Goal: Task Accomplishment & Management: Manage account settings

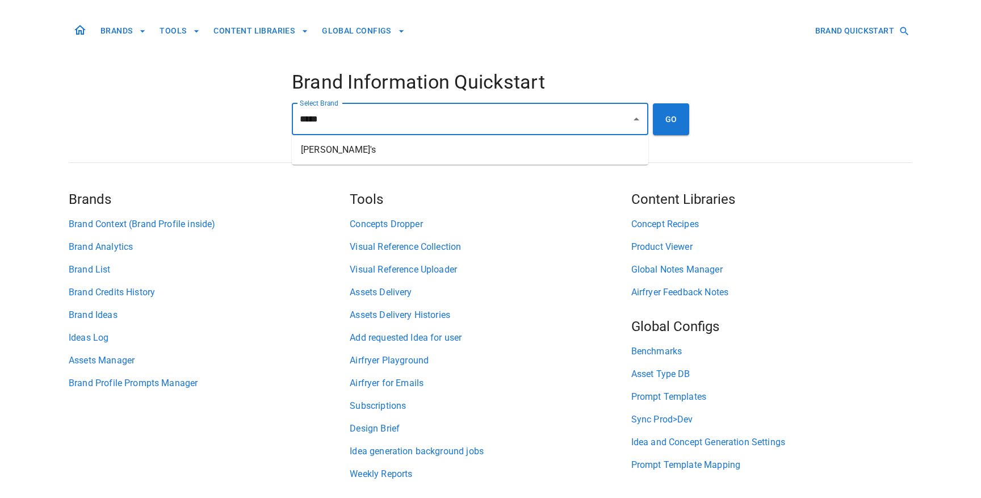
click at [450, 147] on li "[PERSON_NAME]'s" at bounding box center [470, 150] width 357 height 20
type input "*******"
click at [683, 127] on button "GO" at bounding box center [671, 119] width 36 height 32
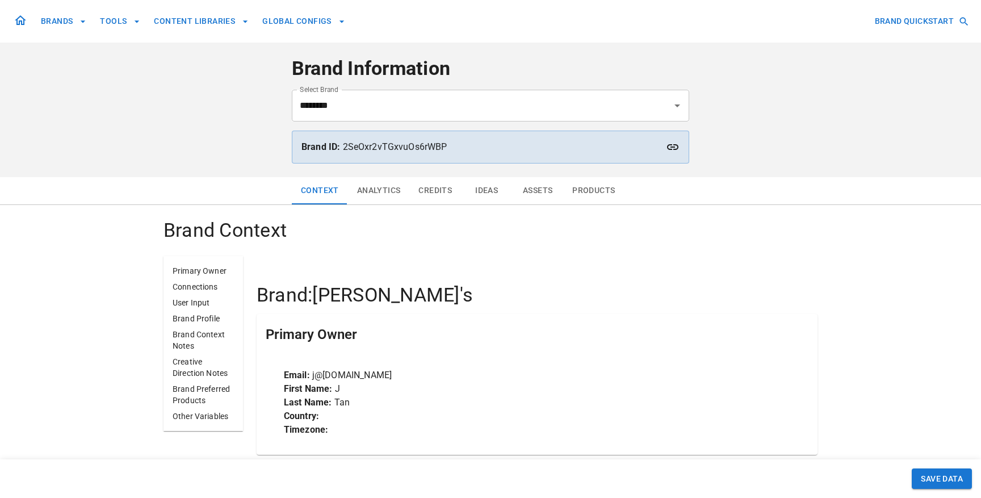
click at [534, 190] on button "Assets" at bounding box center [537, 190] width 51 height 27
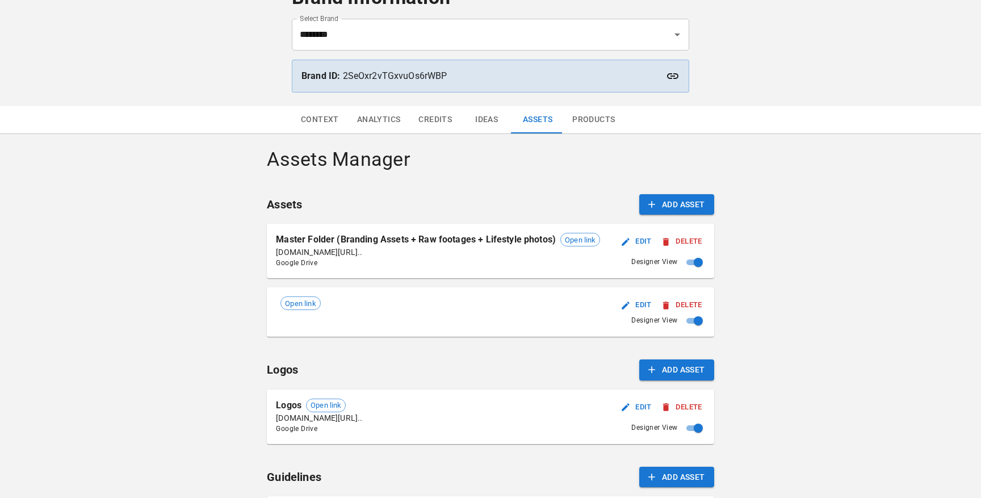
scroll to position [78, 0]
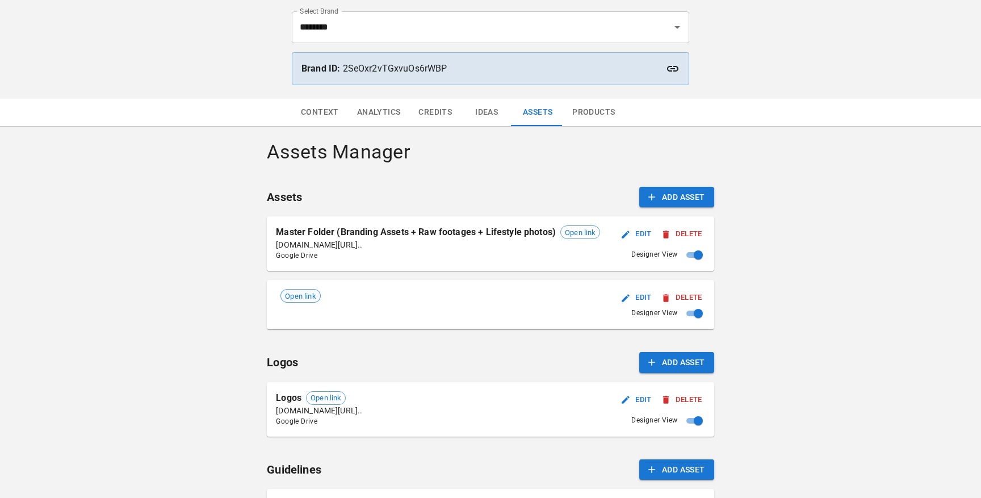
click at [317, 298] on span "Open link" at bounding box center [300, 296] width 39 height 11
click at [698, 293] on button "Delete" at bounding box center [681, 298] width 45 height 18
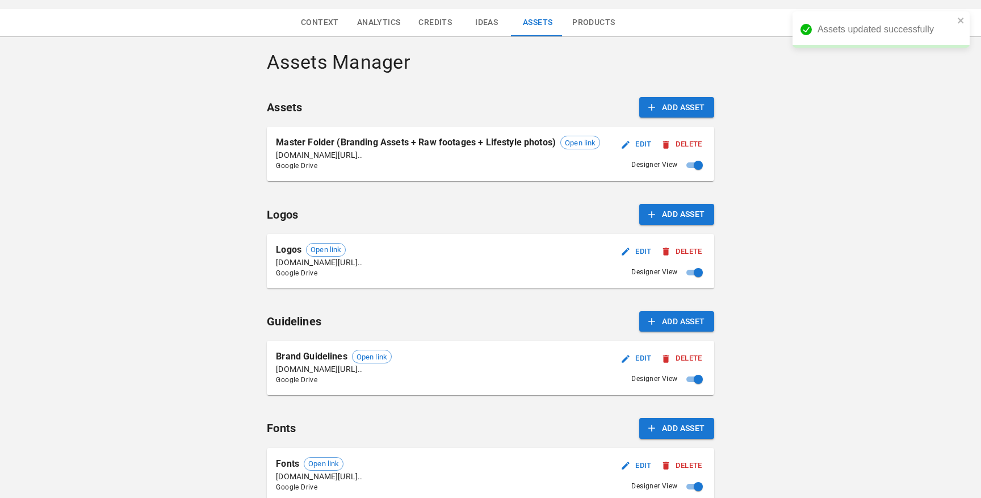
scroll to position [320, 0]
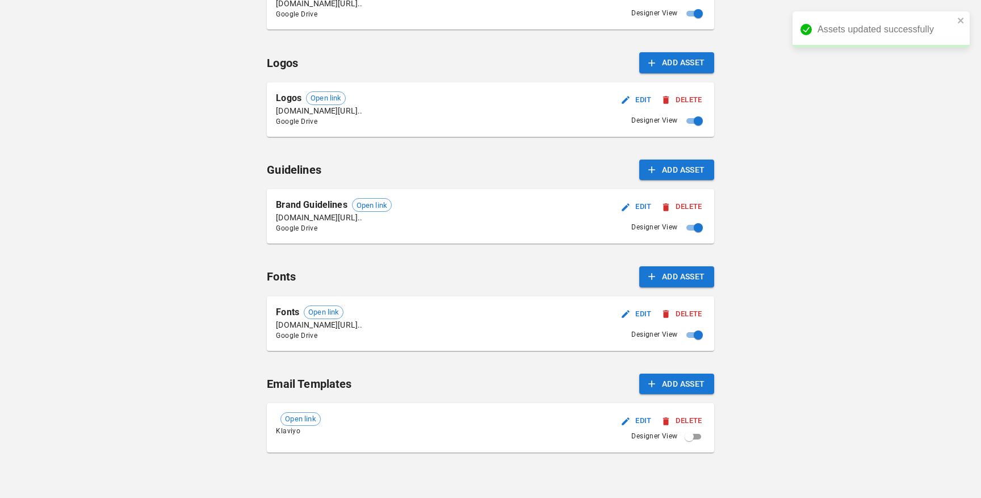
click at [686, 419] on button "Delete" at bounding box center [681, 421] width 45 height 18
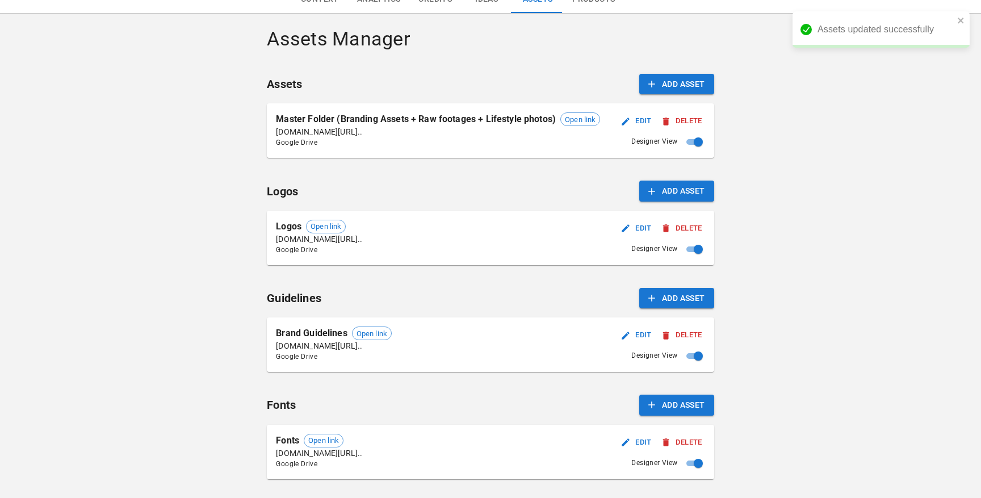
scroll to position [115, 0]
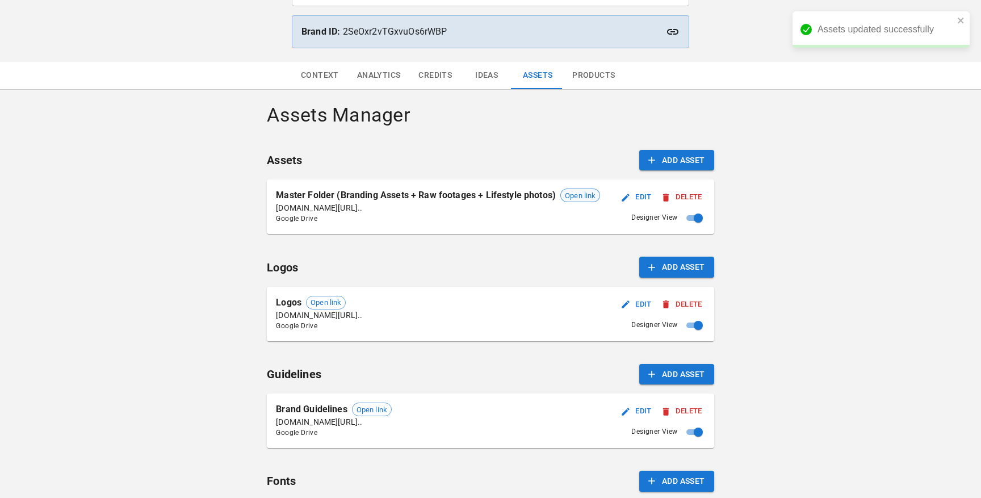
click at [572, 195] on span "Open link" at bounding box center [580, 195] width 39 height 11
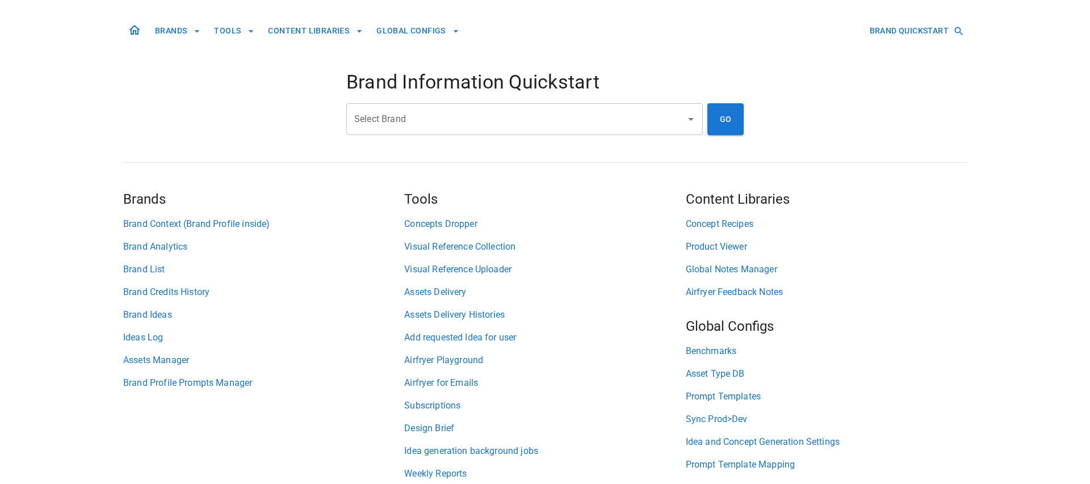
click at [420, 125] on input "Select Brand" at bounding box center [515, 119] width 329 height 22
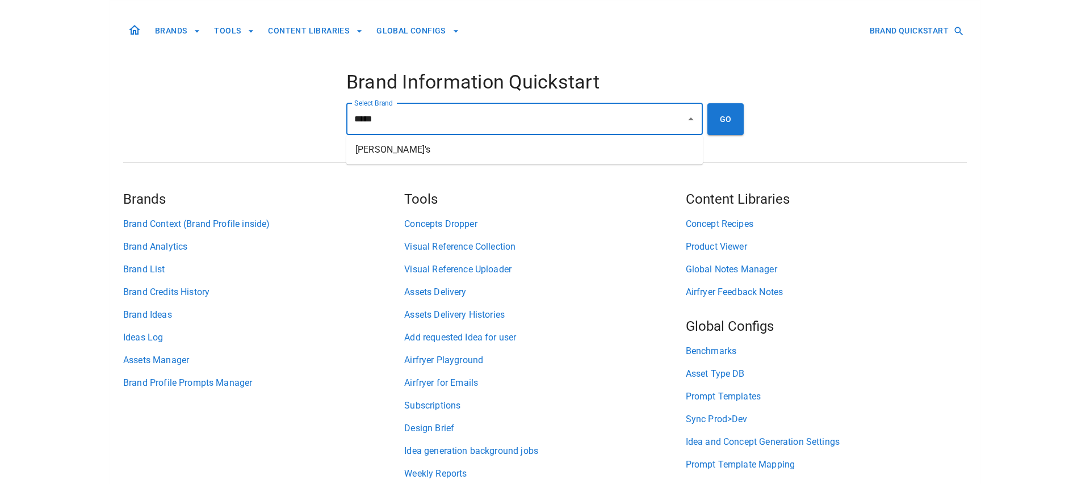
drag, startPoint x: 471, startPoint y: 144, endPoint x: 501, endPoint y: 144, distance: 30.7
click at [471, 144] on li "[PERSON_NAME]'s" at bounding box center [524, 150] width 357 height 20
type input "*******"
click at [723, 126] on button "GO" at bounding box center [725, 119] width 36 height 32
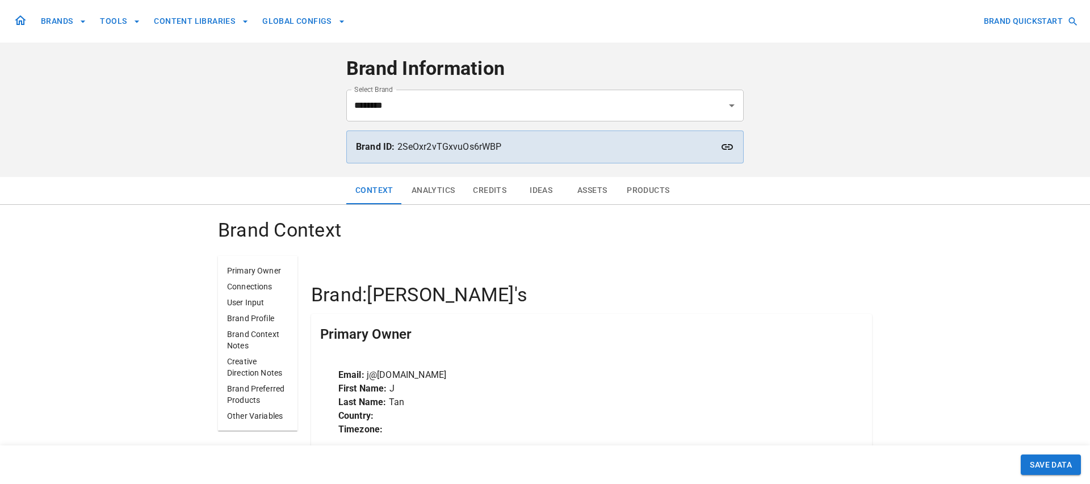
click at [535, 195] on button "Ideas" at bounding box center [540, 190] width 51 height 27
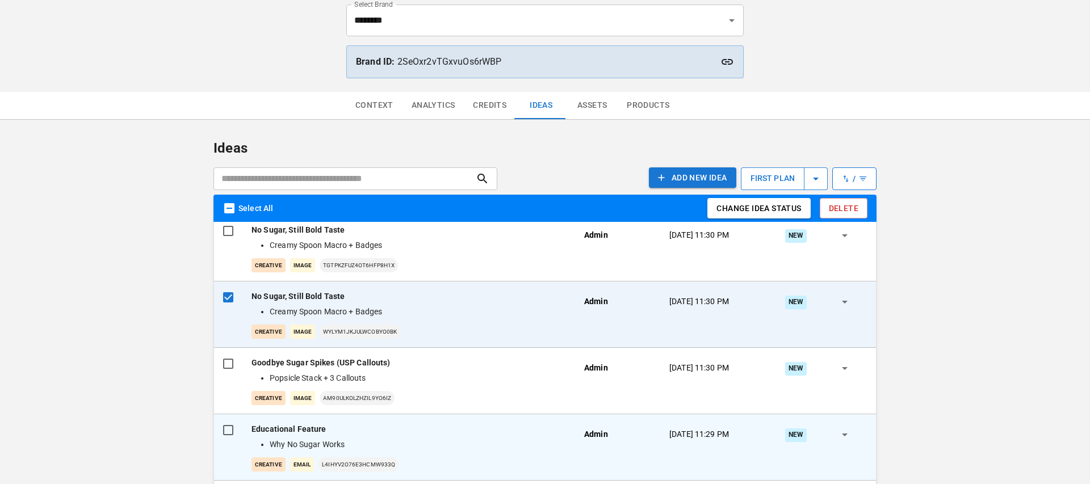
scroll to position [176, 0]
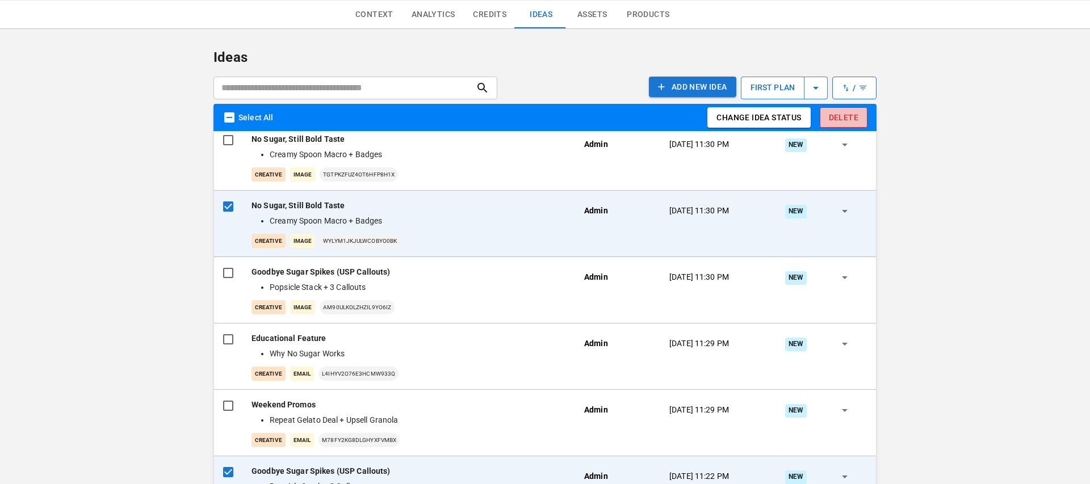
click at [844, 119] on button "Delete" at bounding box center [844, 117] width 48 height 21
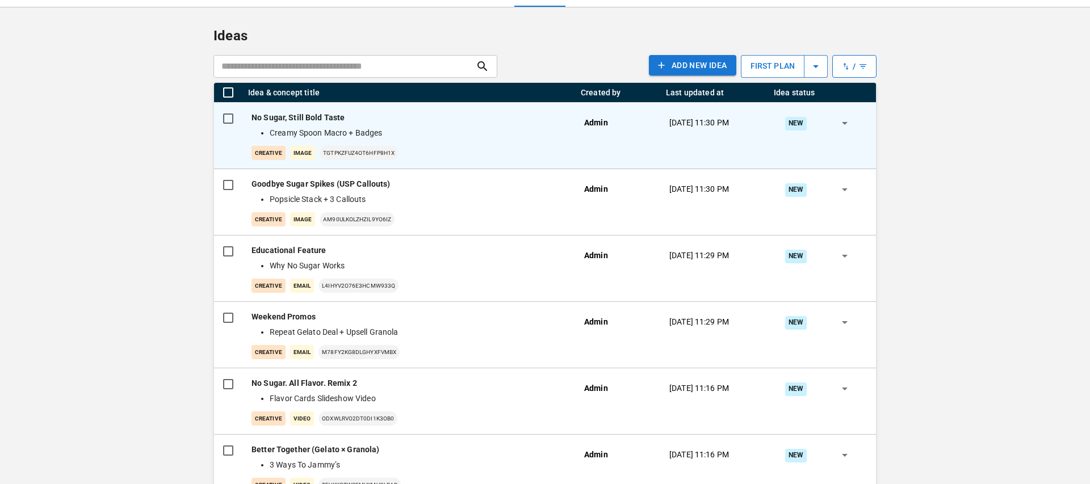
scroll to position [200, 0]
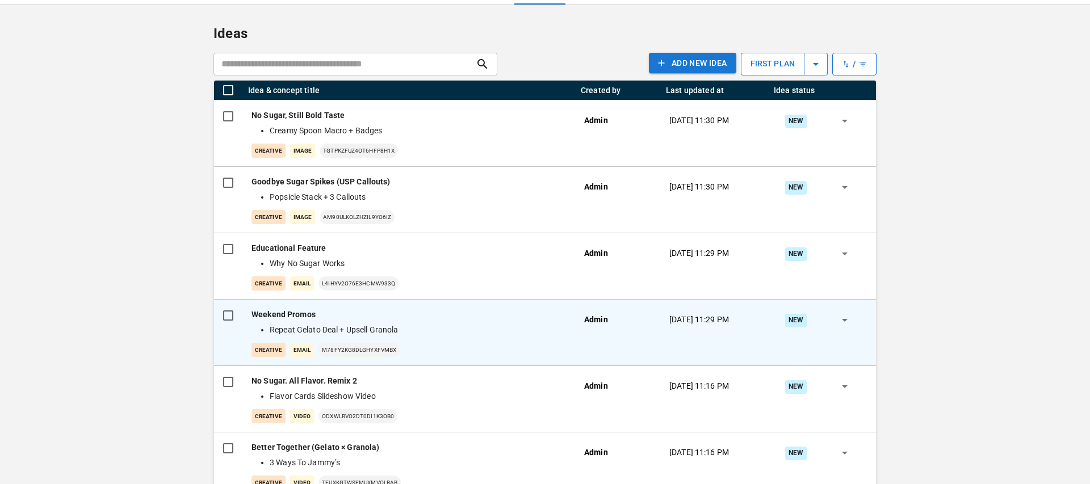
click at [417, 324] on li "Repeat Gelato Deal + Upsell Granola" at bounding box center [416, 330] width 292 height 12
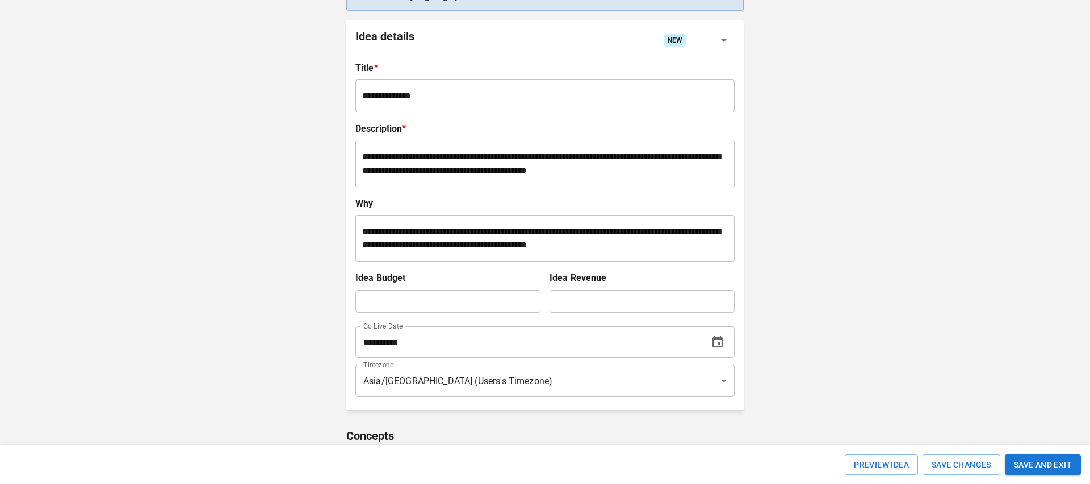
scroll to position [155, 0]
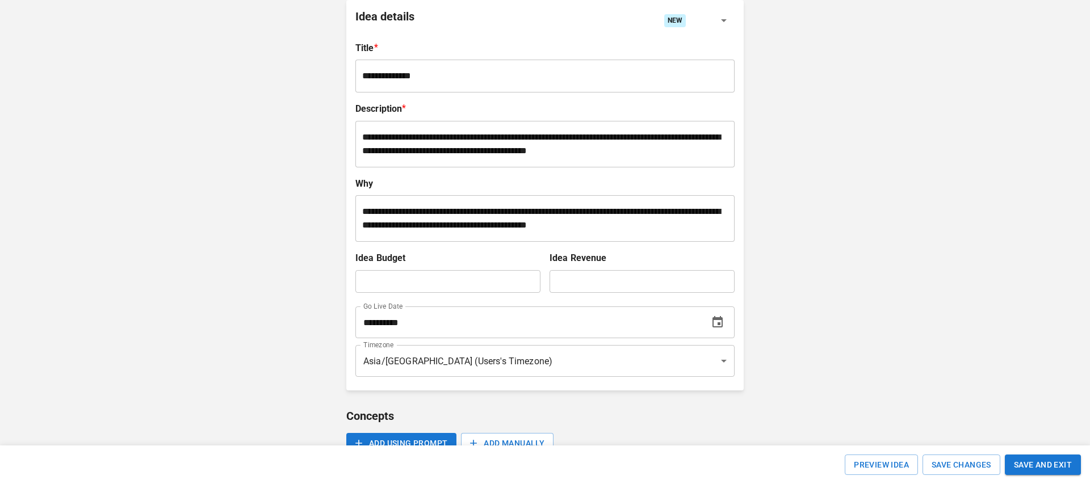
click at [720, 322] on icon "Choose date, selected date is Oct 31, 2025" at bounding box center [718, 323] width 14 height 14
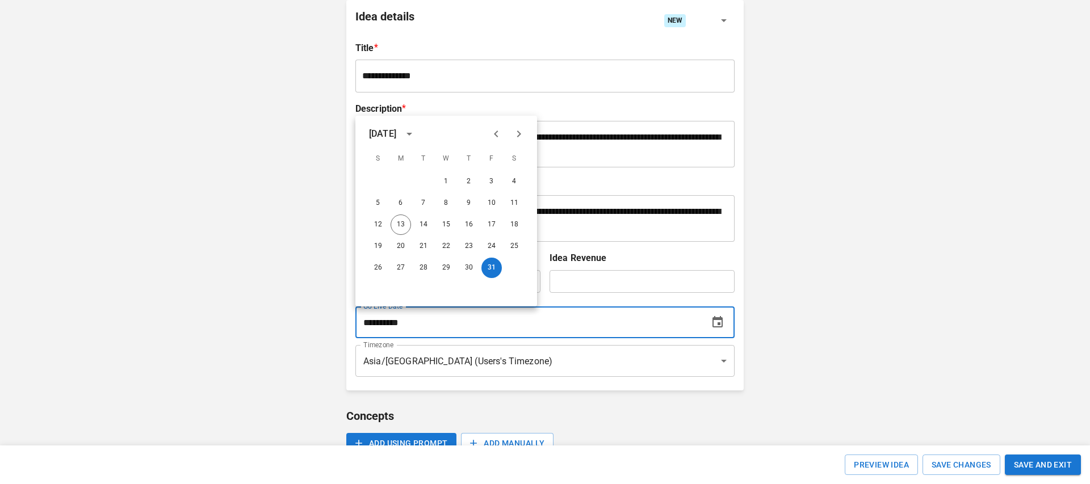
click at [519, 133] on icon "Next month" at bounding box center [519, 134] width 14 height 14
click at [517, 178] on button "1" at bounding box center [514, 181] width 20 height 20
type input "**********"
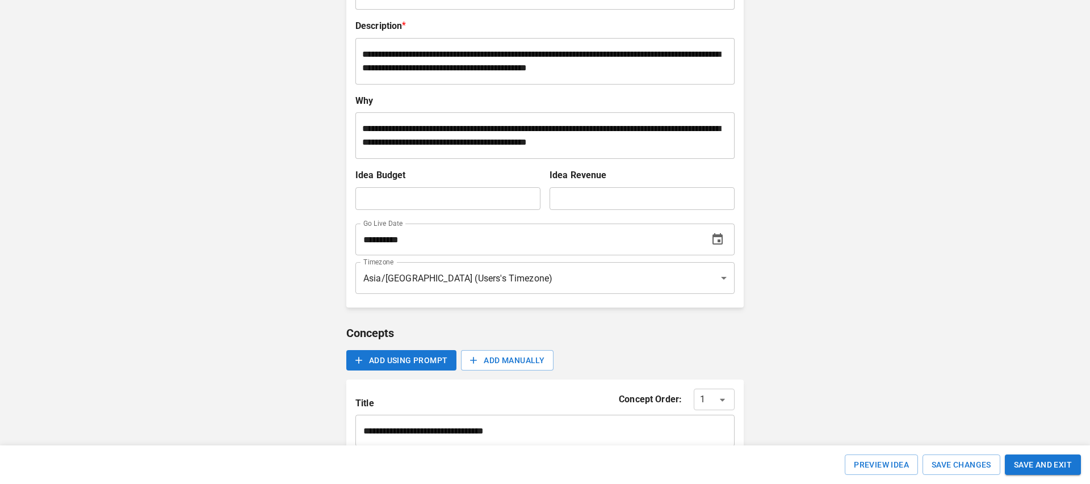
scroll to position [276, 0]
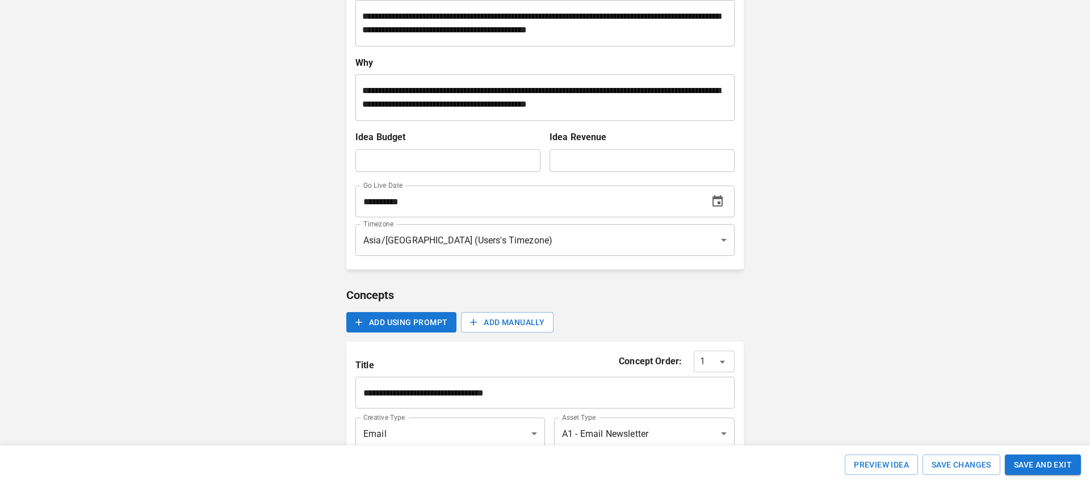
click at [1019, 462] on button "SAVE AND EXIT" at bounding box center [1043, 465] width 76 height 21
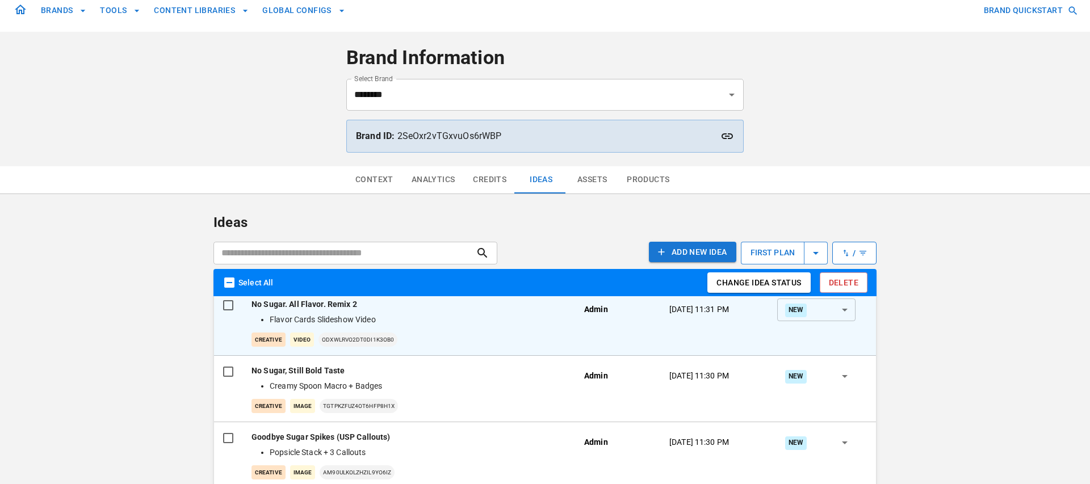
scroll to position [6, 0]
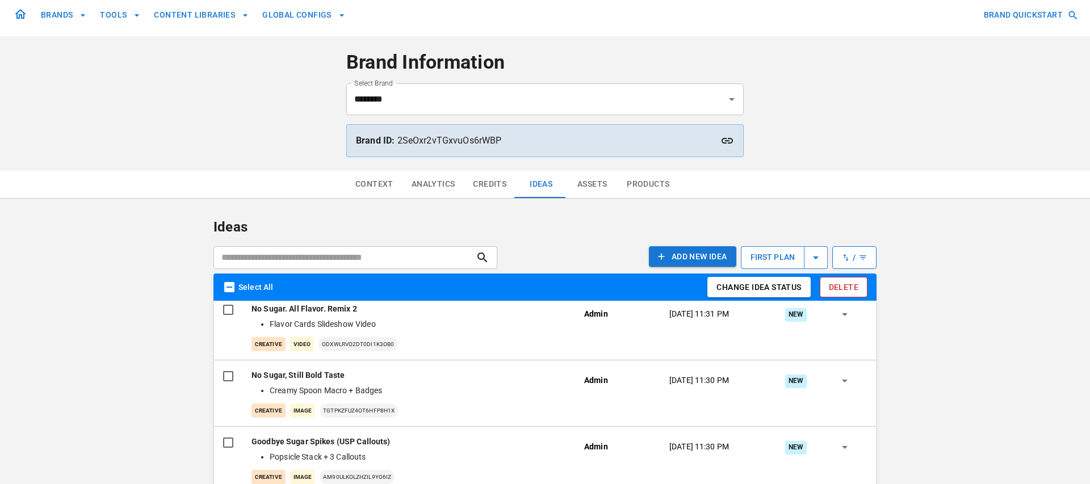
click at [833, 290] on button "Delete" at bounding box center [844, 287] width 48 height 21
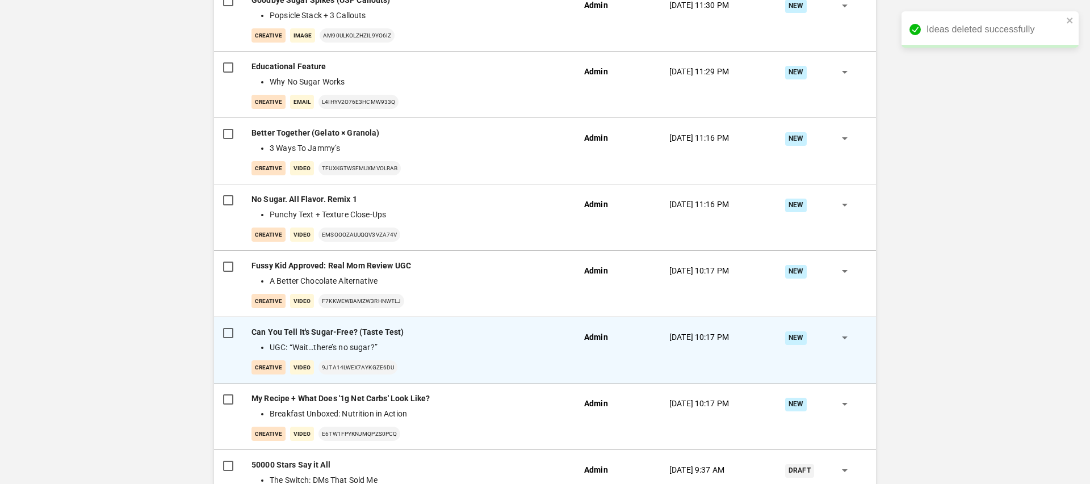
scroll to position [515, 0]
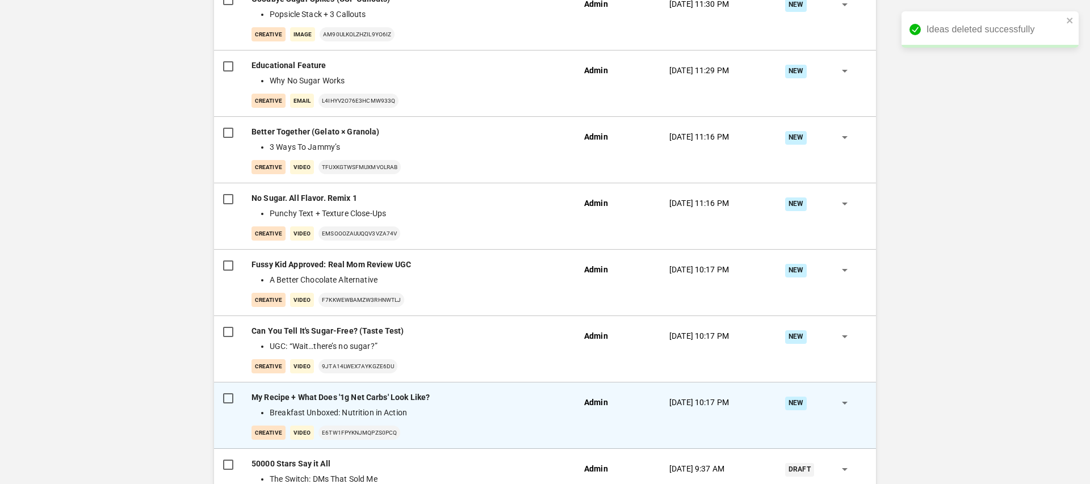
click at [462, 401] on p "My Recipe + What Does '1g Net Carbs' Look Like?" at bounding box center [408, 398] width 314 height 12
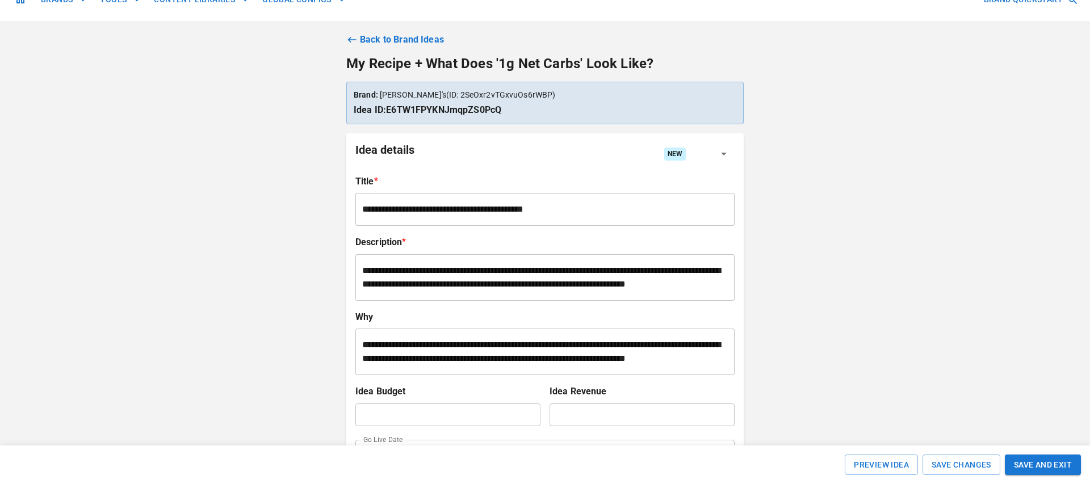
scroll to position [161, 0]
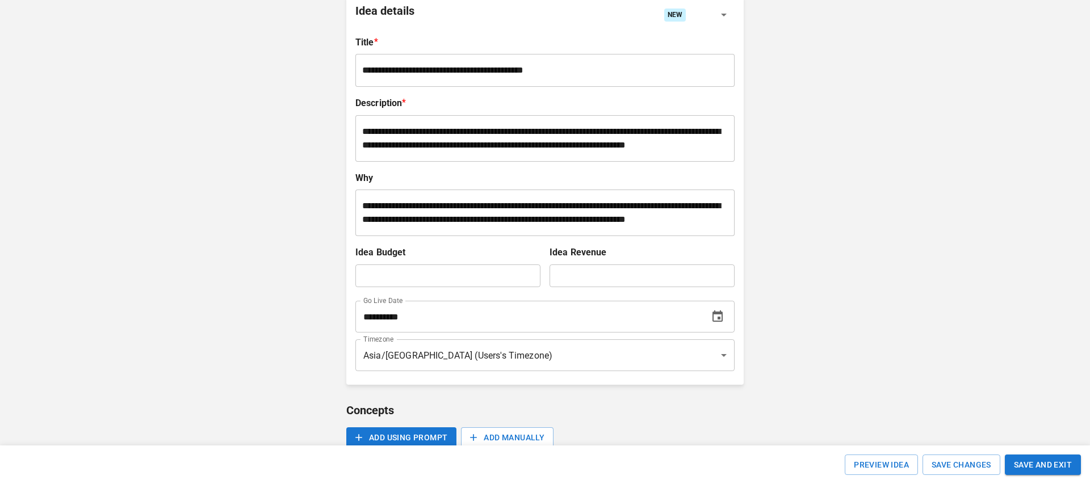
click at [720, 322] on icon "Choose date, selected date is Nov 14, 2025" at bounding box center [717, 316] width 10 height 11
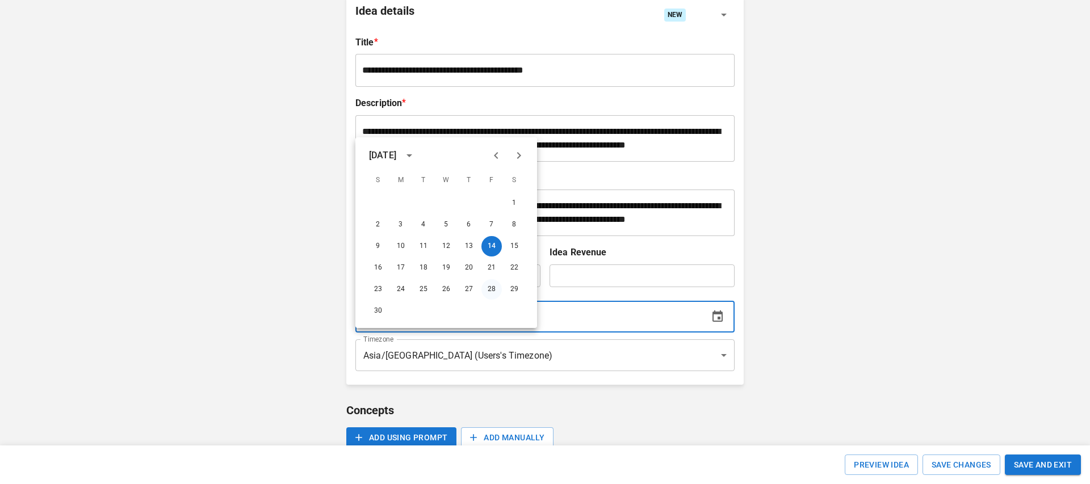
click at [493, 289] on button "28" at bounding box center [491, 289] width 20 height 20
type input "**********"
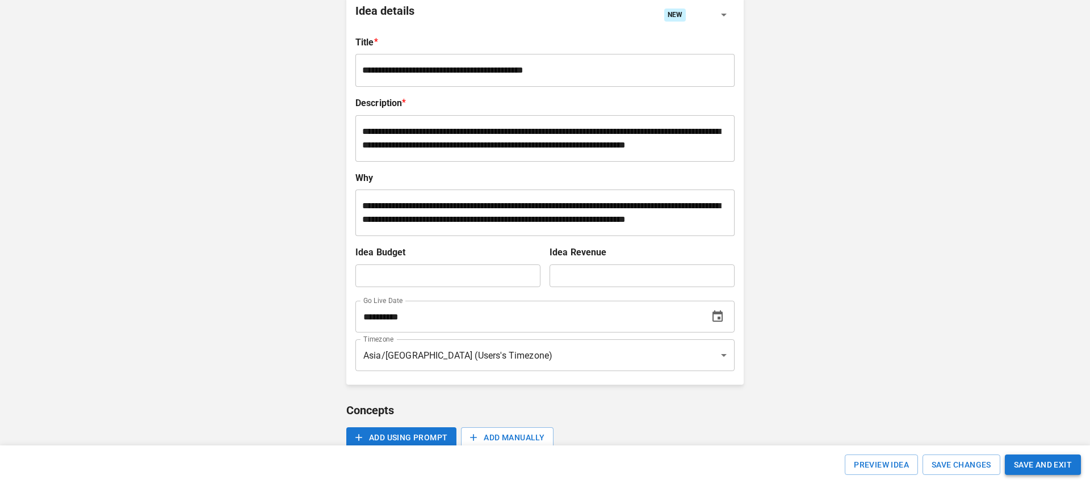
click at [1050, 472] on button "SAVE AND EXIT" at bounding box center [1043, 465] width 76 height 21
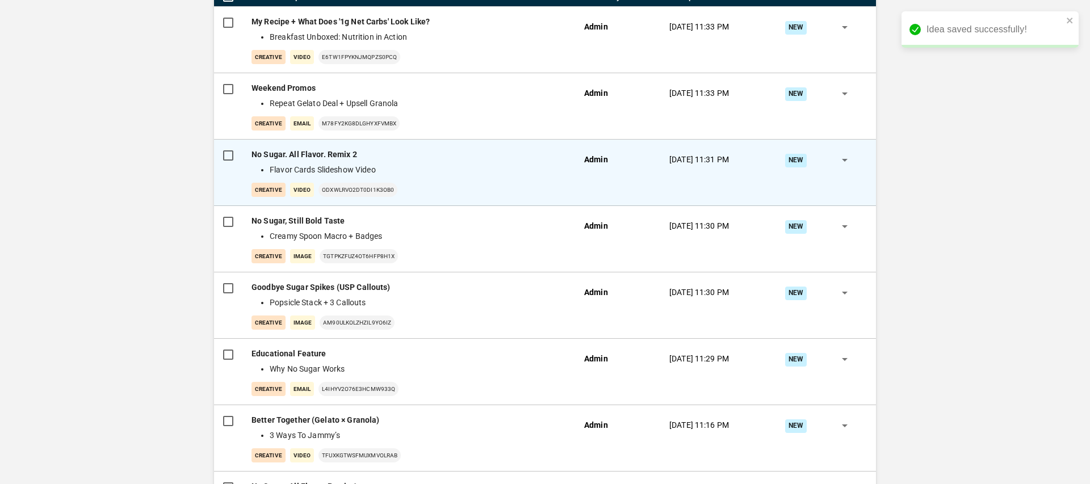
scroll to position [351, 0]
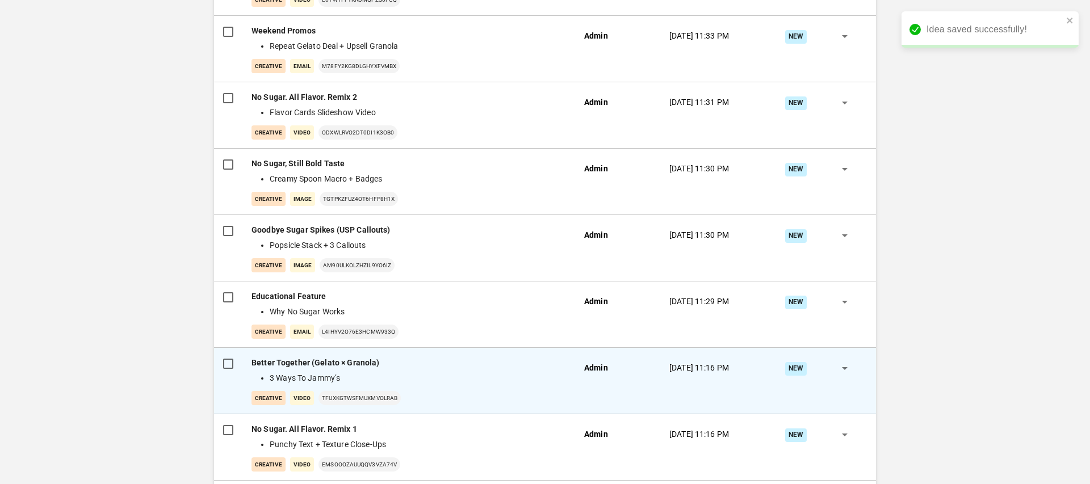
click at [488, 370] on div "Better Together (Gelato × Granola) 3 Ways To Jammy’s creative Video tFuXKgtwSFm…" at bounding box center [408, 381] width 314 height 48
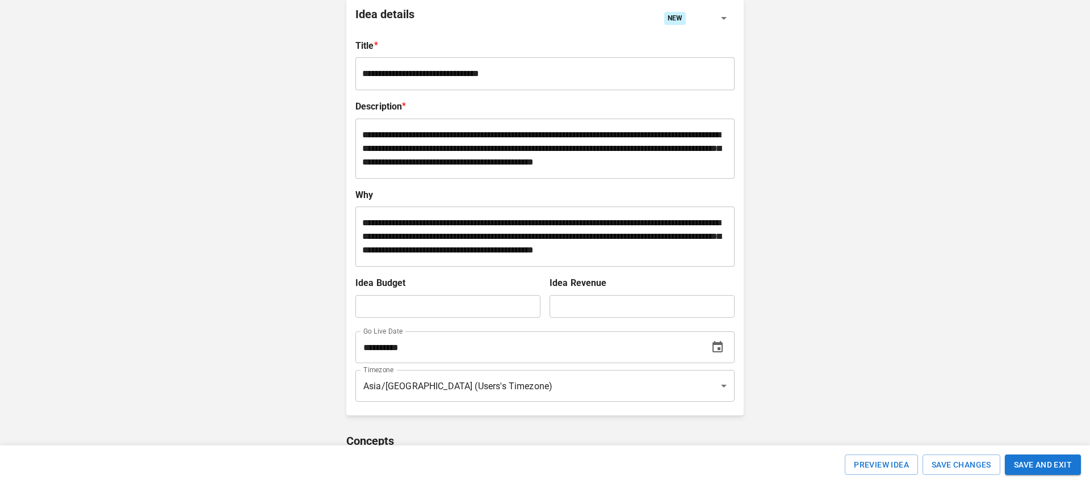
scroll to position [286, 0]
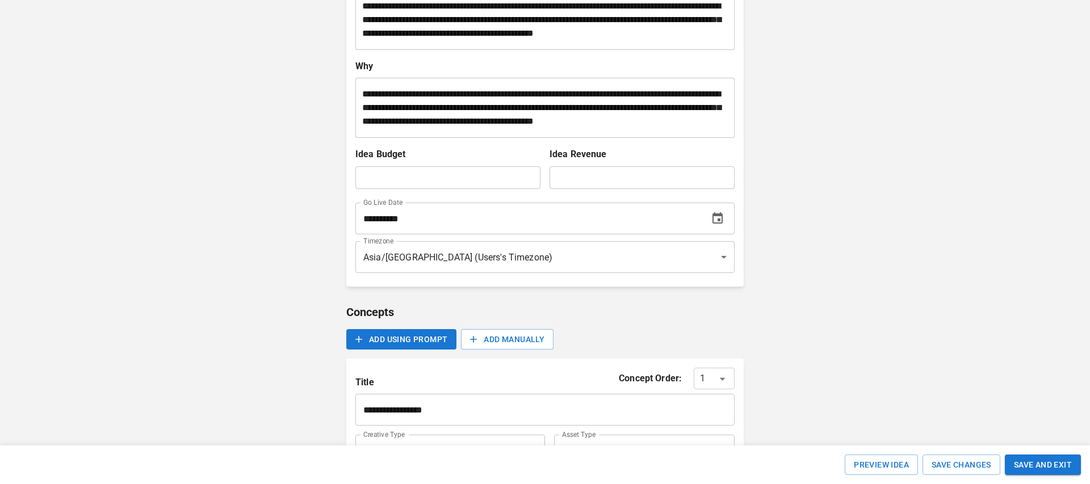
click at [546, 234] on input "**********" at bounding box center [526, 219] width 342 height 32
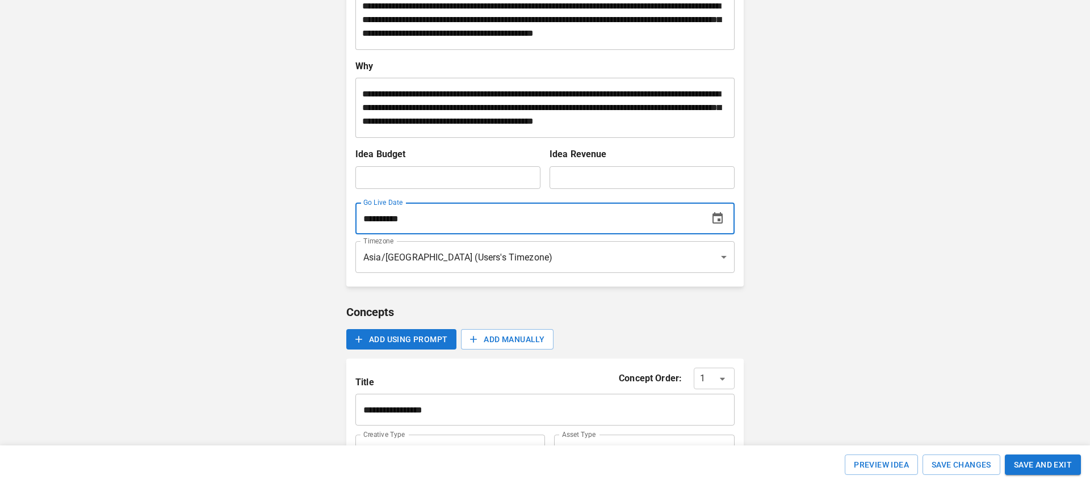
click at [720, 225] on icon "Choose date, selected date is Nov 21, 2025" at bounding box center [718, 219] width 14 height 14
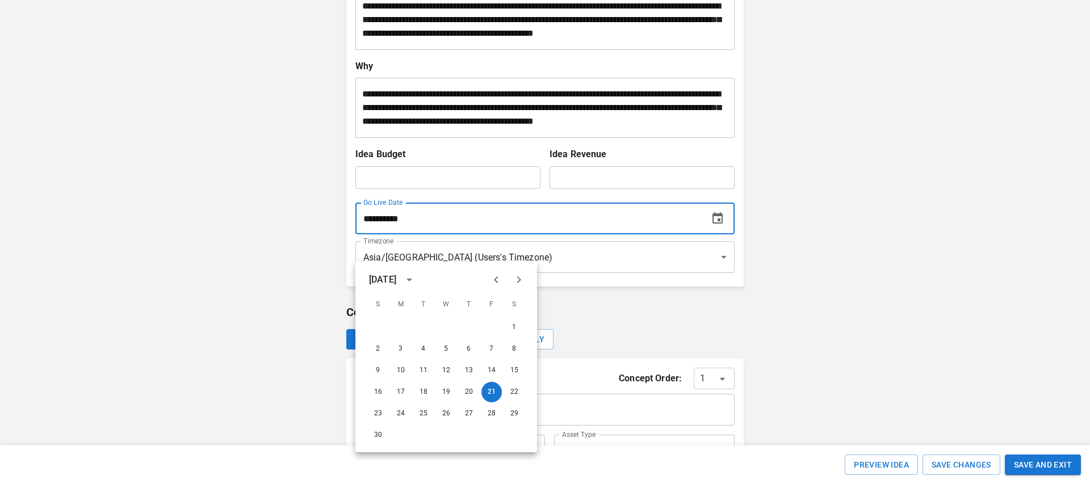
click at [523, 282] on icon "Next month" at bounding box center [519, 280] width 14 height 14
drag, startPoint x: 492, startPoint y: 324, endPoint x: 482, endPoint y: 318, distance: 11.7
click at [492, 324] on button "5" at bounding box center [491, 327] width 20 height 20
type input "**********"
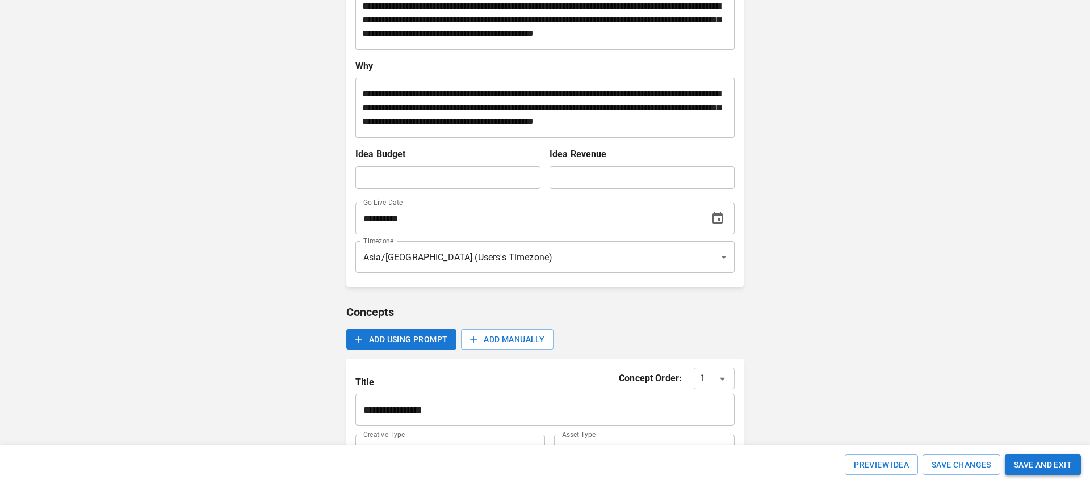
click at [1014, 460] on button "SAVE AND EXIT" at bounding box center [1043, 465] width 76 height 21
